Goal: Browse casually: Explore the website without a specific task or goal

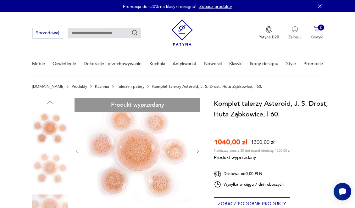
click at [323, 153] on div "Komplet talerzy Asteroid, J. S. Drost, Huta Ząbkowice, l 60. 1040,00 zł 1300,00…" at bounding box center [272, 184] width 116 height 173
